Goal: Browse casually

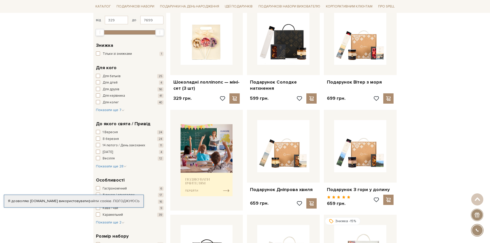
scroll to position [103, 0]
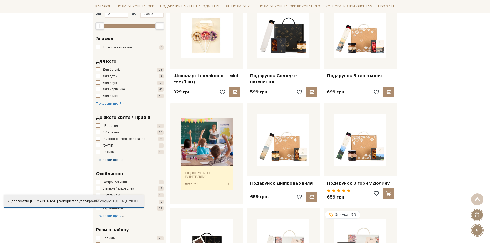
click at [117, 161] on span "Показати ще 28" at bounding box center [111, 160] width 31 height 4
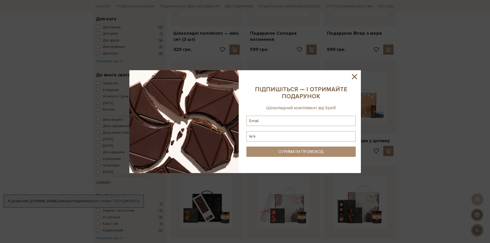
scroll to position [154, 0]
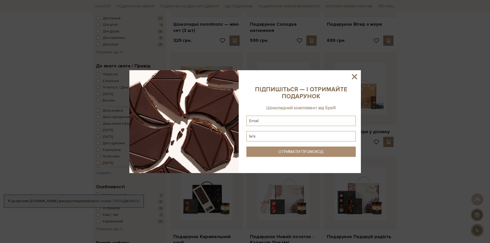
click at [350, 74] on icon at bounding box center [354, 76] width 9 height 9
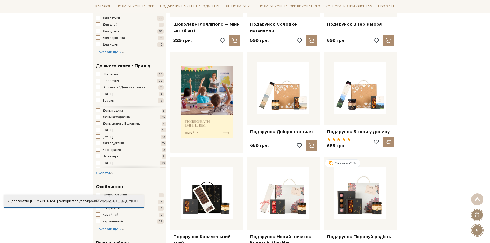
click at [111, 163] on span "Новий рік" at bounding box center [108, 163] width 10 height 5
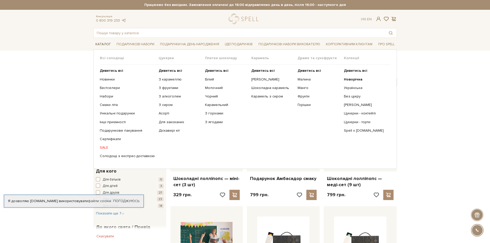
click at [96, 43] on link "Каталог" at bounding box center [103, 44] width 20 height 8
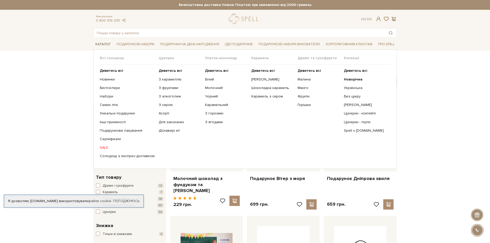
click at [104, 44] on link "Каталог" at bounding box center [103, 44] width 20 height 8
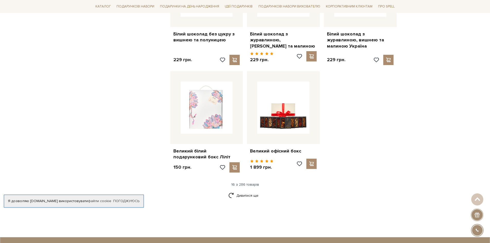
scroll to position [592, 0]
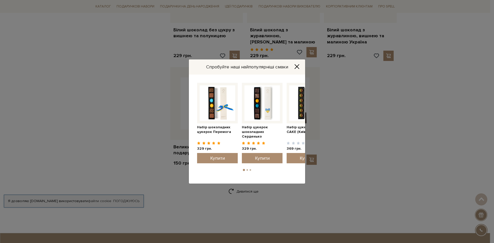
click at [295, 64] on icon "Close" at bounding box center [296, 66] width 5 height 5
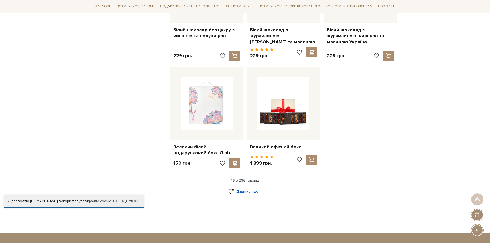
click at [247, 187] on link "Дивитися ще" at bounding box center [244, 191] width 33 height 9
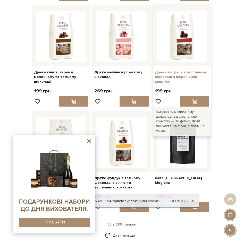
scroll to position [958, 0]
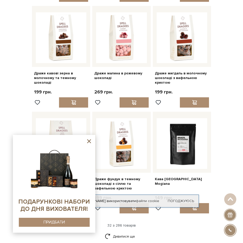
click at [90, 142] on icon at bounding box center [89, 141] width 4 height 4
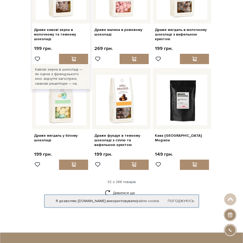
scroll to position [1061, 0]
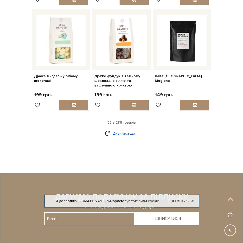
click at [108, 136] on link "Дивитися ще" at bounding box center [121, 133] width 33 height 9
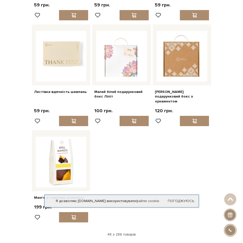
scroll to position [1601, 0]
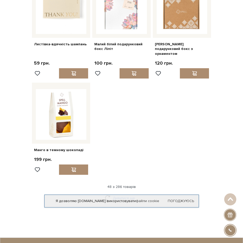
click at [121, 193] on link "Дивитися ще" at bounding box center [121, 197] width 33 height 9
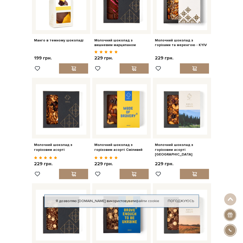
scroll to position [1678, 0]
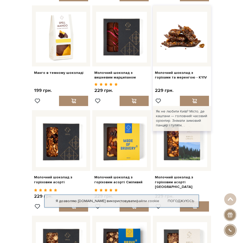
click at [183, 45] on img at bounding box center [181, 37] width 51 height 51
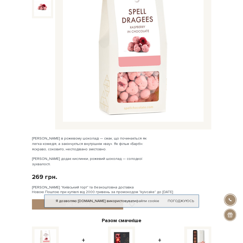
scroll to position [180, 0]
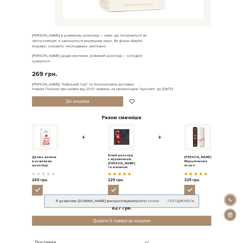
click at [210, 54] on div "Драже малина в рожевому шоколаді 0/5 Малина в рожевому шоколаді — смак, що почи…" at bounding box center [121, 194] width 179 height 323
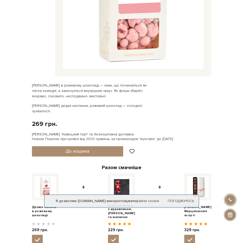
scroll to position [129, 0]
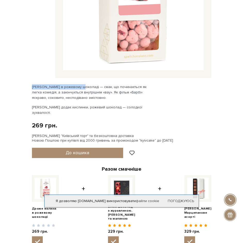
drag, startPoint x: 26, startPoint y: 86, endPoint x: 82, endPoint y: 89, distance: 55.1
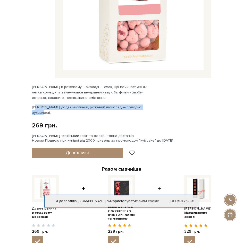
drag, startPoint x: 144, startPoint y: 109, endPoint x: 32, endPoint y: 108, distance: 111.7
click at [32, 107] on p "Малина додає кислинки, рожевий шоколад — солодкої зухвалості." at bounding box center [92, 109] width 121 height 11
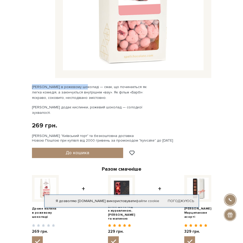
drag, startPoint x: 32, startPoint y: 88, endPoint x: 83, endPoint y: 88, distance: 50.4
click at [83, 88] on p "Малина в рожевому шоколаді — смак, що починається як легка комедія, а закінчуєт…" at bounding box center [92, 92] width 121 height 16
copy p "Малина в рожевому шоколаді"
click at [166, 96] on div "Драже малина в рожевому шоколаді 0/5 Малина в рожевому шоколаді — смак, що почи…" at bounding box center [121, 245] width 179 height 323
click at [32, 106] on p "Малина додає кислинки, рожевий шоколад — солодкої зухвалості." at bounding box center [92, 109] width 121 height 11
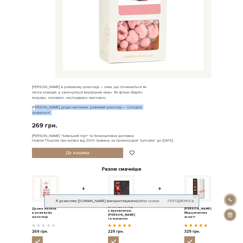
drag, startPoint x: 32, startPoint y: 106, endPoint x: 143, endPoint y: 108, distance: 111.2
click at [143, 108] on p "Малина додає кислинки, рожевий шоколад — солодкої зухвалості." at bounding box center [92, 109] width 121 height 11
copy div "Малина додає кислинки, рожевий шоколад — солодкої зухвалості."
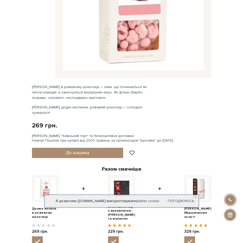
click at [201, 114] on div "Драже малина в рожевому шоколаді 0/5 Малина в рожевому шоколаді — смак, що почи…" at bounding box center [121, 245] width 179 height 323
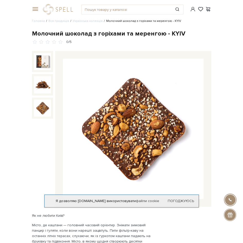
click at [210, 39] on div "Молочний шоколад з горіхами та меренгою - KYIV 0/5" at bounding box center [121, 37] width 179 height 15
drag, startPoint x: 234, startPoint y: 95, endPoint x: 219, endPoint y: 99, distance: 15.5
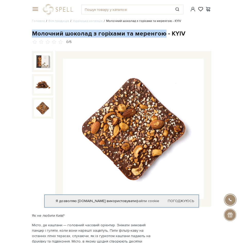
drag, startPoint x: 159, startPoint y: 34, endPoint x: 30, endPoint y: 31, distance: 129.2
click at [30, 31] on div "Молочний шоколад з горіхами та меренгою - KYIV 0/5" at bounding box center [121, 121] width 185 height 183
copy div "Молочний шоколад з горіхами та меренгою"
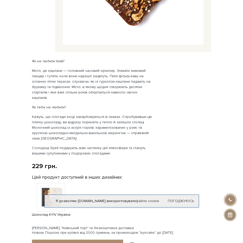
scroll to position [367, 0]
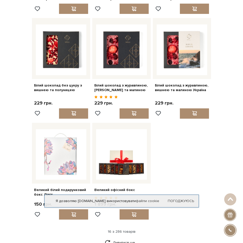
scroll to position [515, 0]
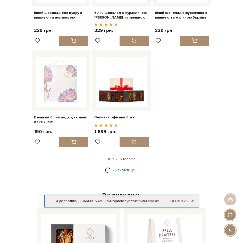
click at [120, 174] on link "Дивитися ще" at bounding box center [121, 169] width 33 height 9
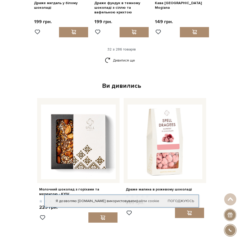
scroll to position [1132, 0]
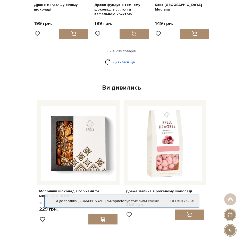
click at [120, 67] on link "Дивитися ще" at bounding box center [121, 62] width 33 height 9
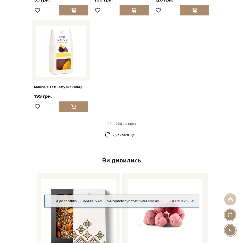
scroll to position [1749, 0]
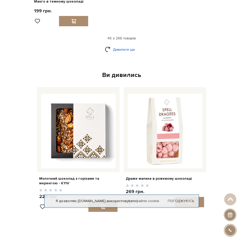
click at [129, 45] on link "Дивитися ще" at bounding box center [121, 49] width 33 height 9
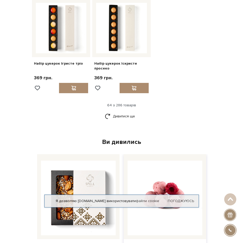
scroll to position [2221, 0]
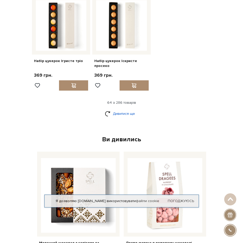
click at [123, 109] on link "Дивитися ще" at bounding box center [121, 113] width 33 height 9
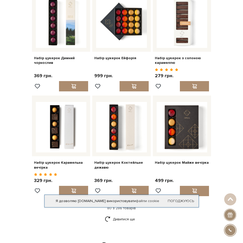
scroll to position [2684, 0]
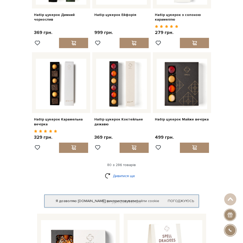
click at [119, 171] on link "Дивитися ще" at bounding box center [121, 175] width 33 height 9
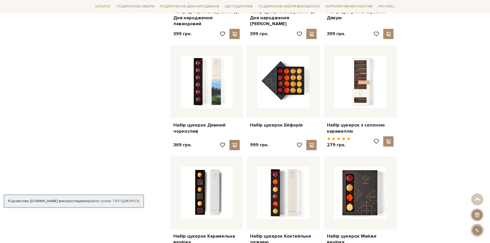
scroll to position [2736, 0]
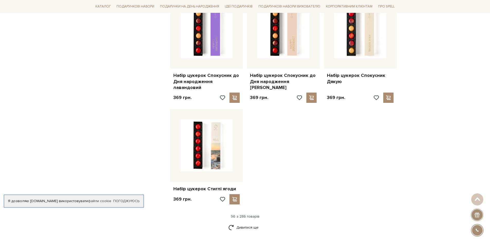
scroll to position [3585, 0]
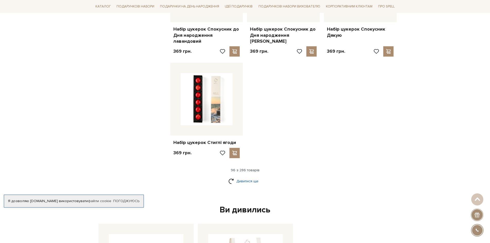
click at [242, 177] on link "Дивитися ще" at bounding box center [244, 181] width 33 height 9
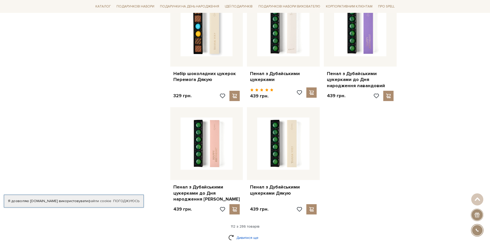
scroll to position [4125, 0]
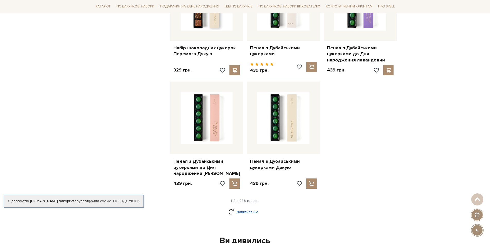
click at [242, 208] on link "Дивитися ще" at bounding box center [244, 212] width 33 height 9
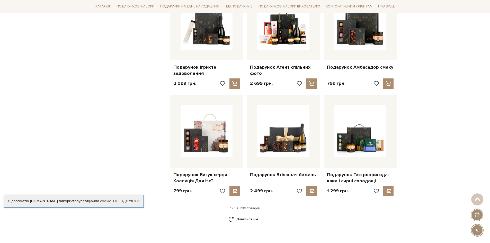
scroll to position [4666, 0]
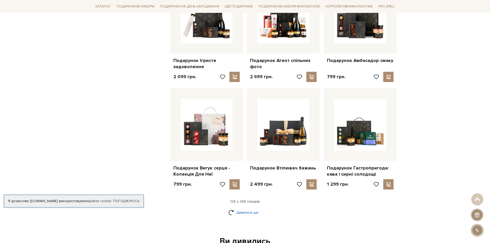
click at [242, 208] on link "Дивитися ще" at bounding box center [244, 212] width 33 height 9
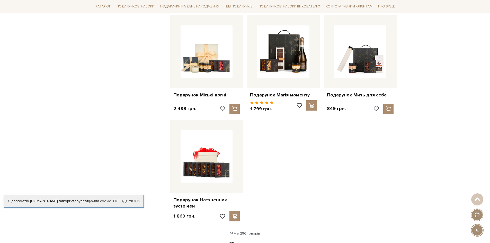
scroll to position [5309, 0]
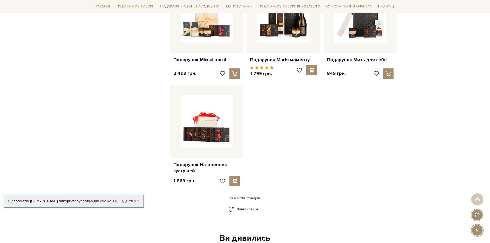
click at [242, 233] on div "Ви дивились" at bounding box center [244, 238] width 297 height 11
click at [242, 205] on link "Дивитися ще" at bounding box center [244, 209] width 33 height 9
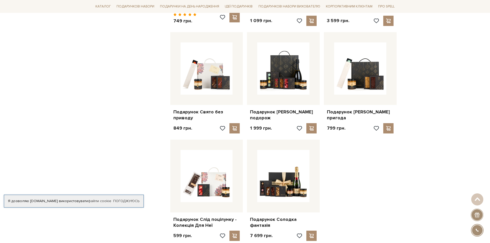
scroll to position [5823, 0]
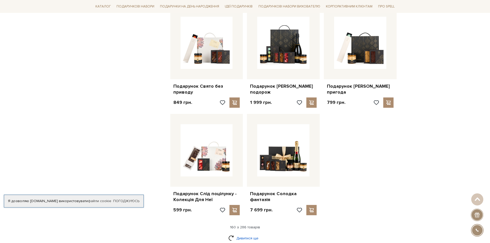
click at [242, 234] on link "Дивитися ще" at bounding box center [244, 238] width 33 height 9
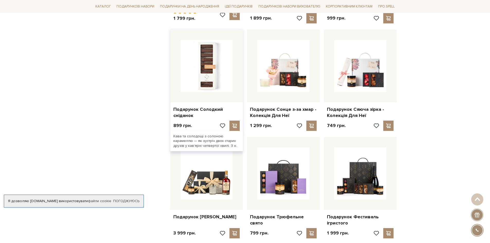
scroll to position [6260, 0]
